Goal: Find contact information: Find contact information

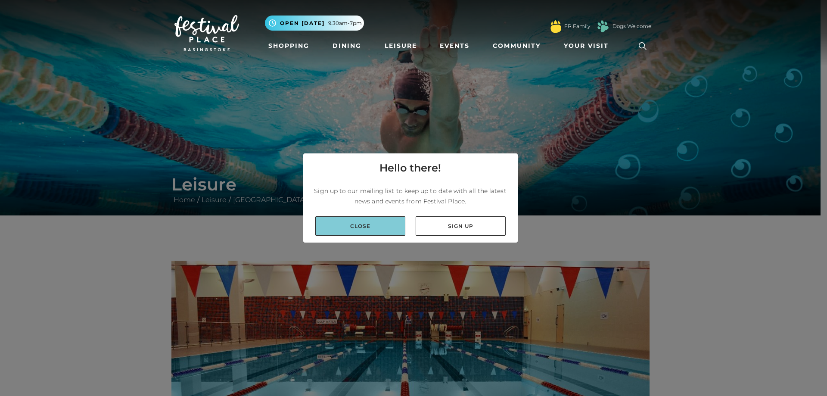
click at [354, 226] on link "Close" at bounding box center [360, 225] width 90 height 19
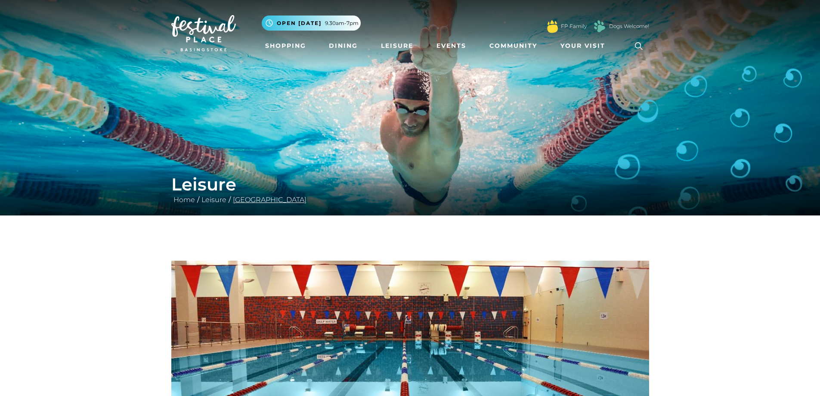
click at [287, 202] on link "[GEOGRAPHIC_DATA]" at bounding box center [270, 200] width 78 height 8
click at [273, 198] on link "[GEOGRAPHIC_DATA]" at bounding box center [270, 200] width 78 height 8
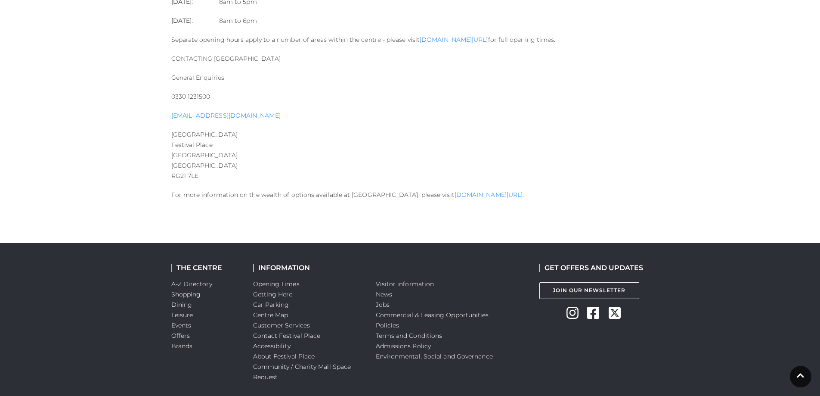
scroll to position [1092, 0]
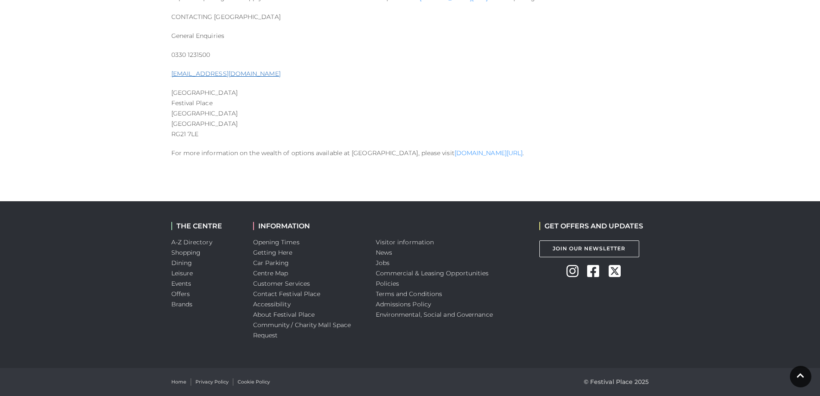
click at [218, 73] on link "basingstoke.sports@gll.org" at bounding box center [225, 74] width 109 height 8
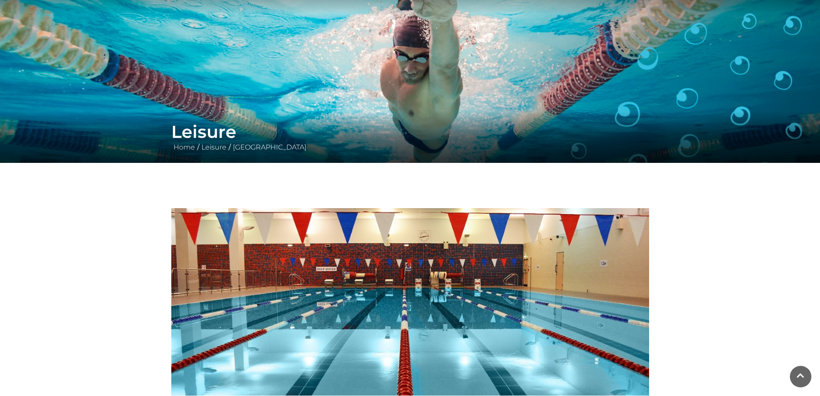
scroll to position [0, 0]
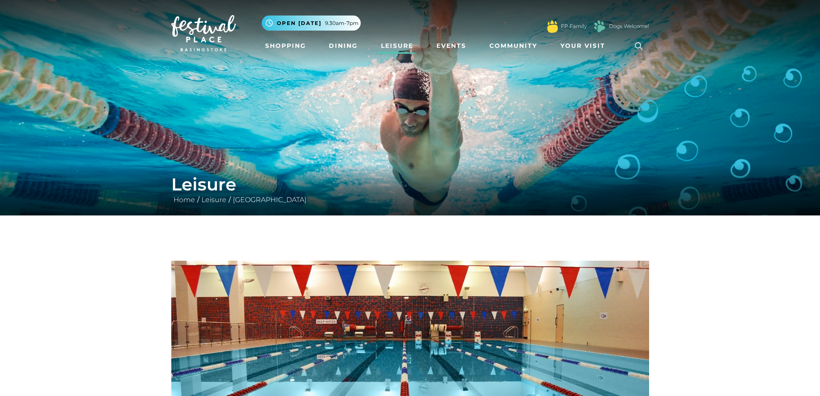
click at [403, 45] on link "Leisure" at bounding box center [397, 46] width 39 height 16
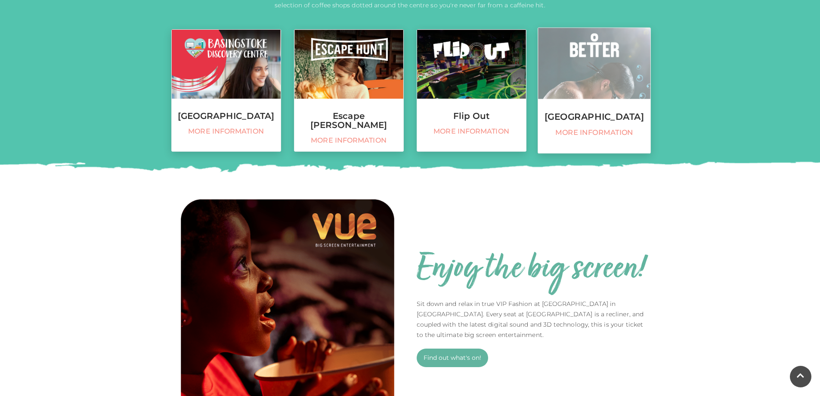
scroll to position [388, 0]
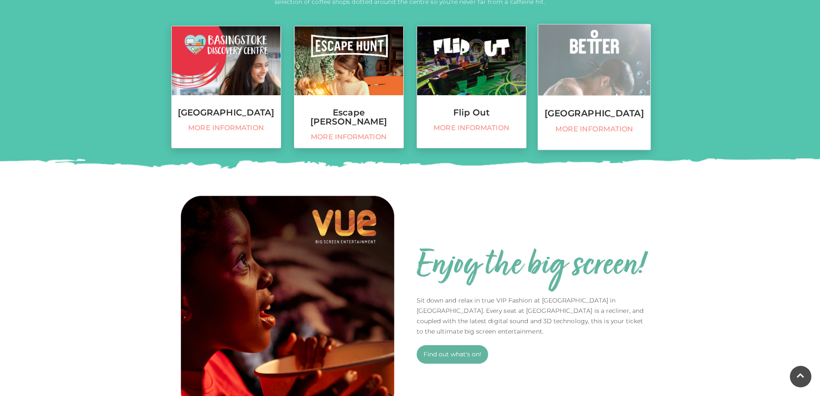
click at [622, 134] on span "More information" at bounding box center [594, 129] width 103 height 9
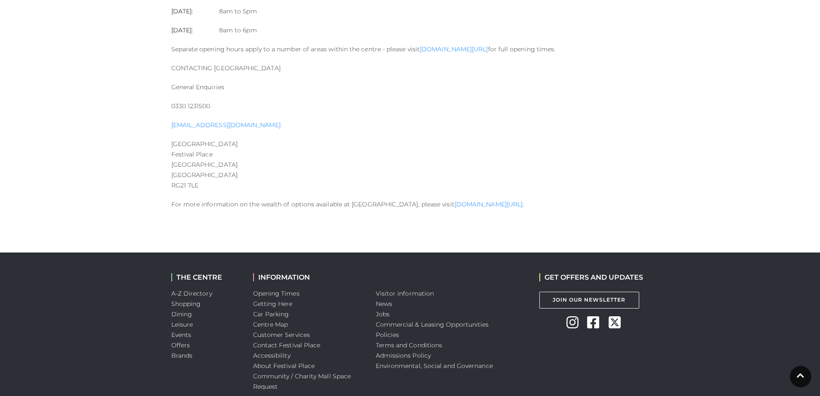
scroll to position [1092, 0]
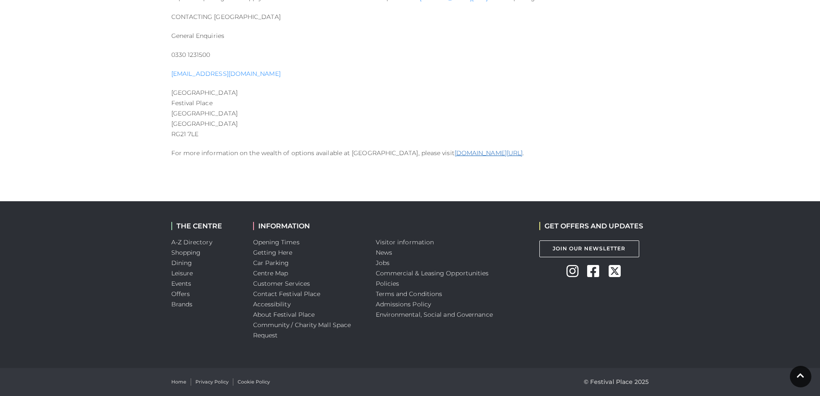
click at [521, 156] on link "[DOMAIN_NAME][URL]" at bounding box center [489, 153] width 68 height 8
